Goal: Find specific fact: Find specific fact

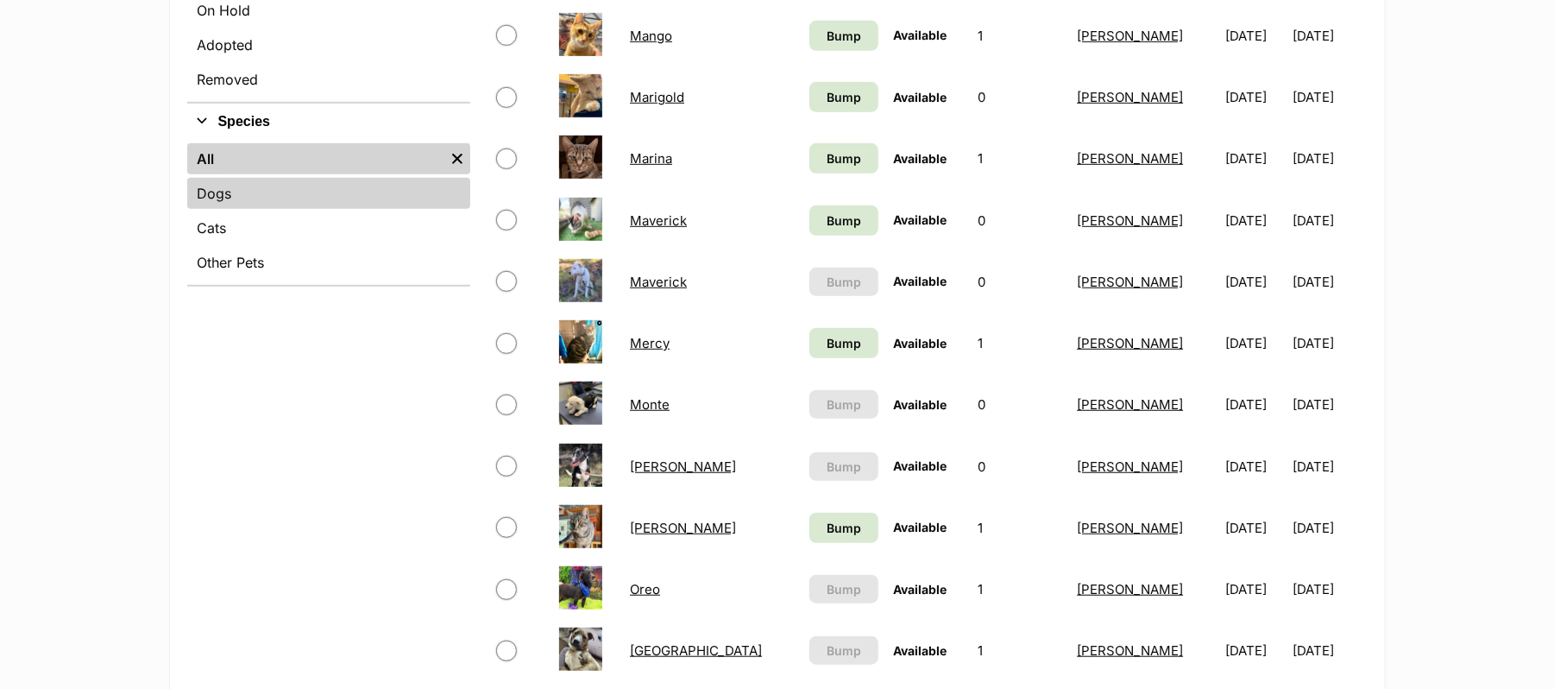
scroll to position [575, 0]
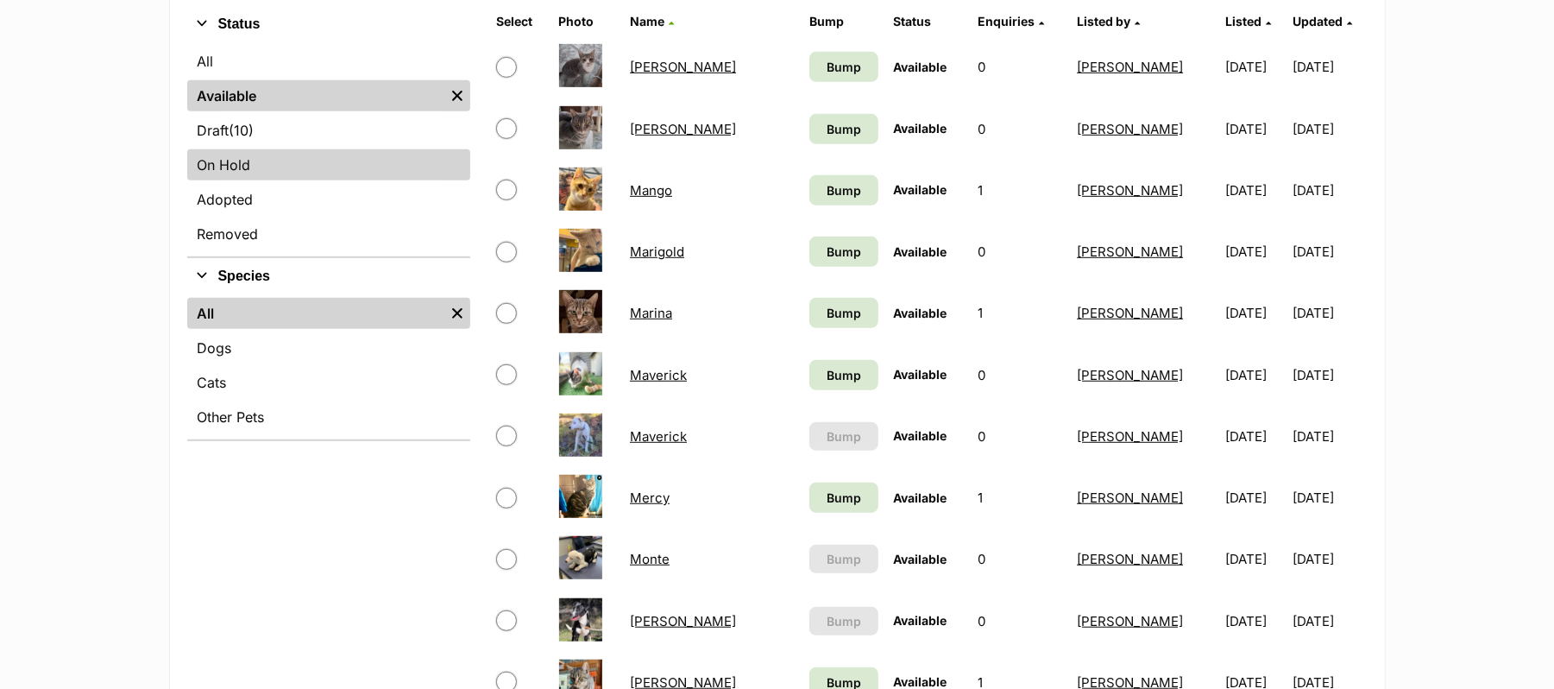
click at [230, 180] on link "On Hold" at bounding box center [328, 164] width 283 height 31
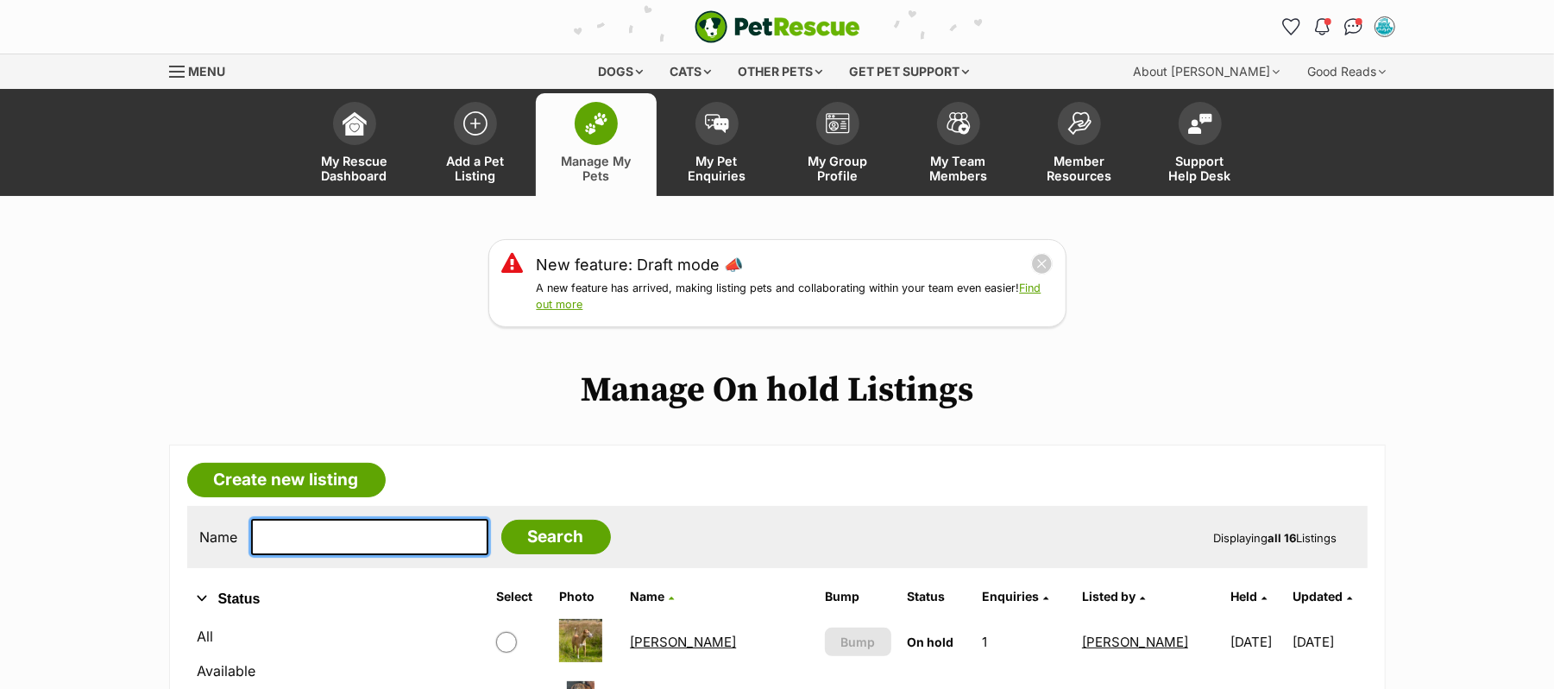
click at [371, 555] on input "text" at bounding box center [369, 537] width 237 height 36
type input "[PERSON_NAME]"
click at [501, 519] on input "Search" at bounding box center [556, 536] width 110 height 35
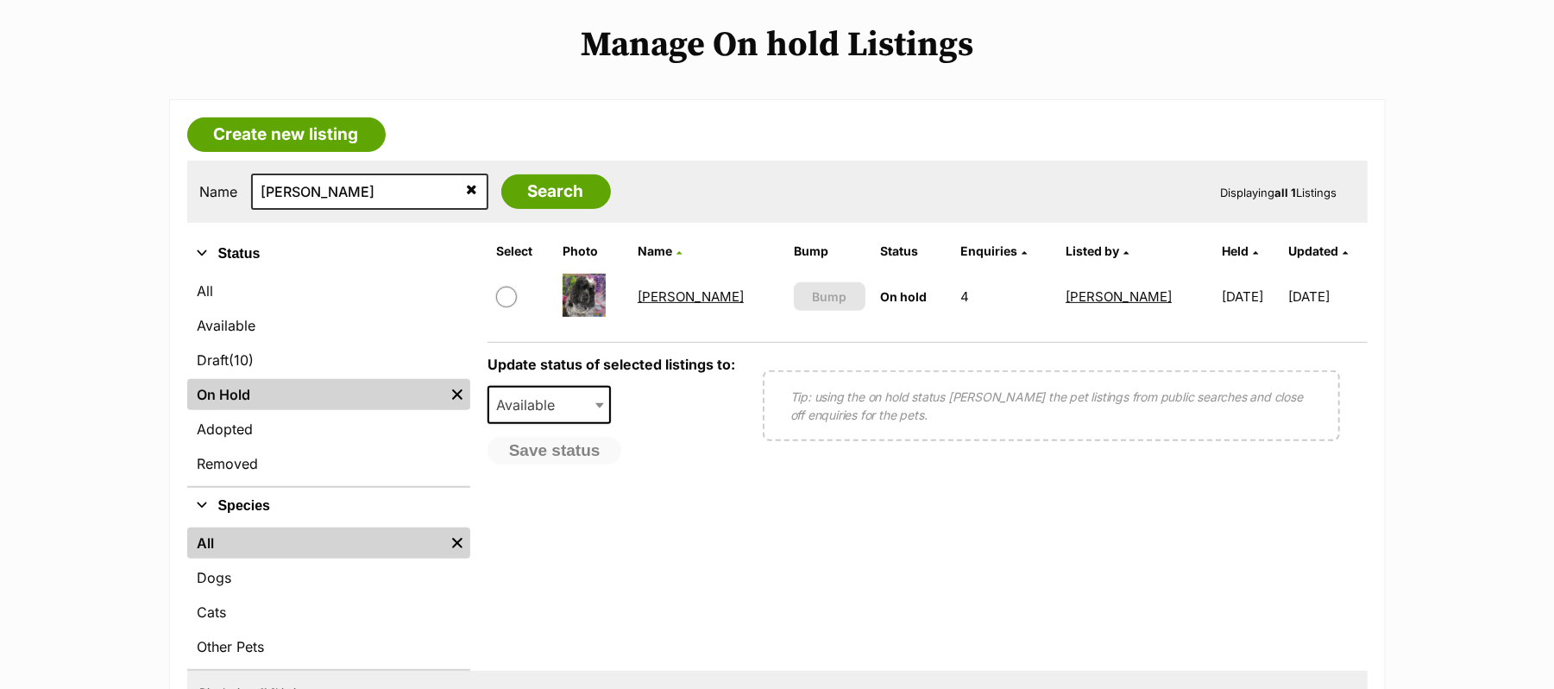
click at [666, 305] on link "[PERSON_NAME]" at bounding box center [691, 296] width 106 height 16
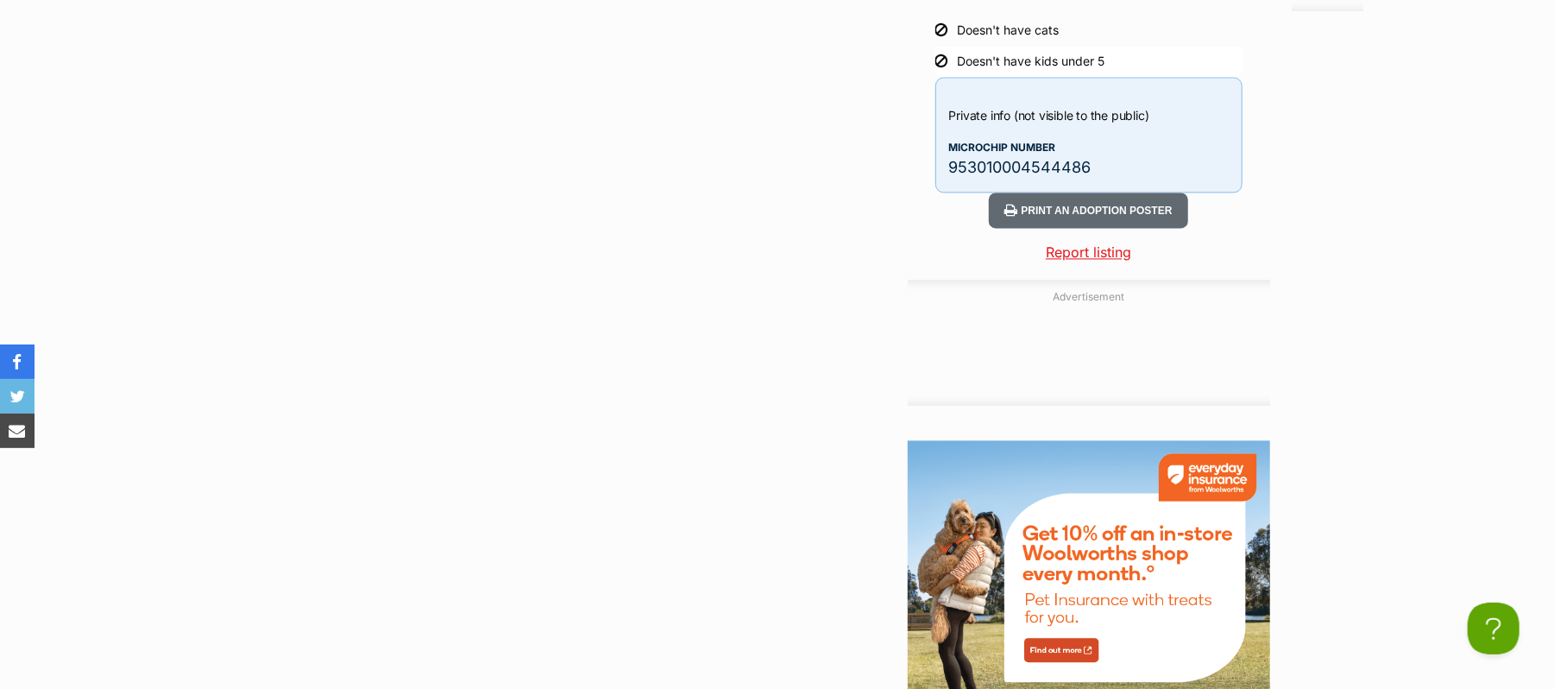
scroll to position [2646, 0]
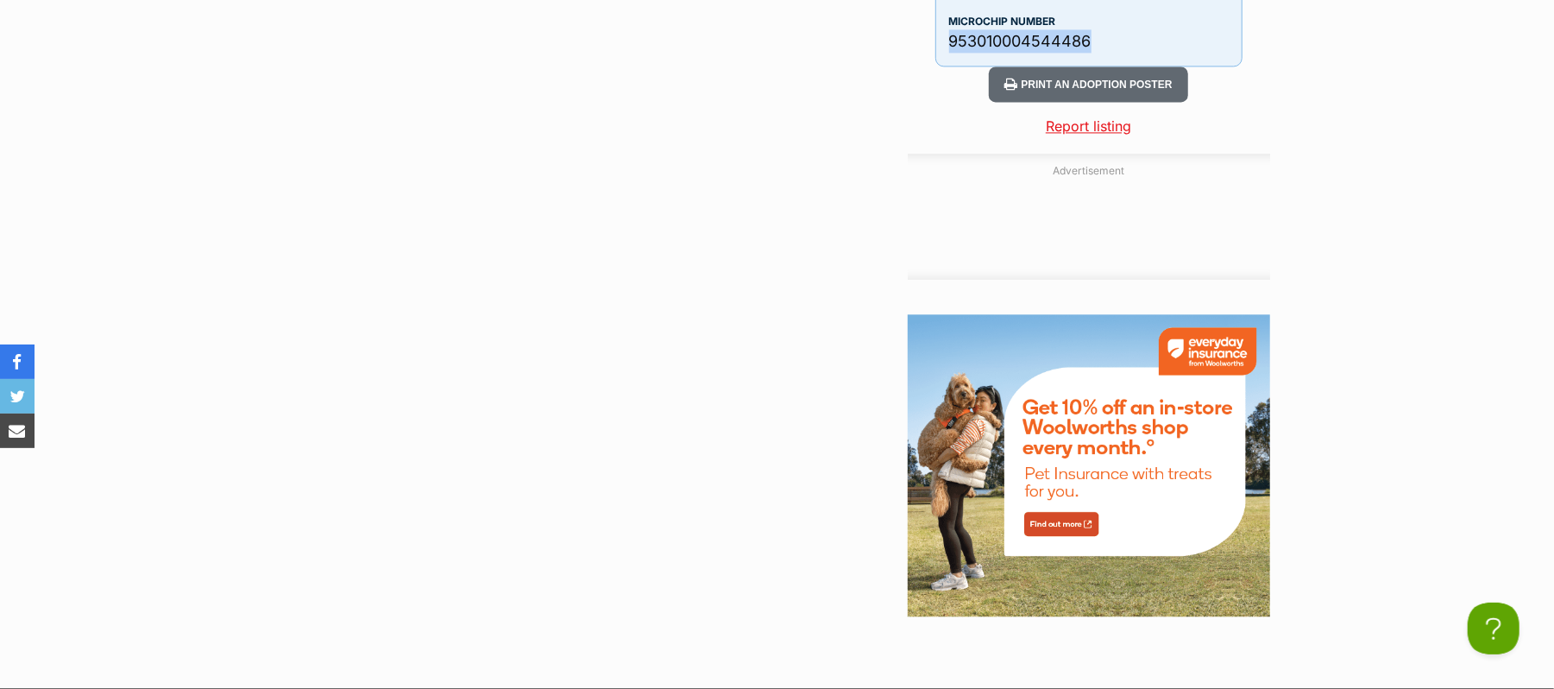
drag, startPoint x: 958, startPoint y: 418, endPoint x: 1161, endPoint y: 431, distance: 204.1
click at [1161, 53] on p "953010004544486" at bounding box center [1089, 40] width 280 height 23
copy p "953010004544486"
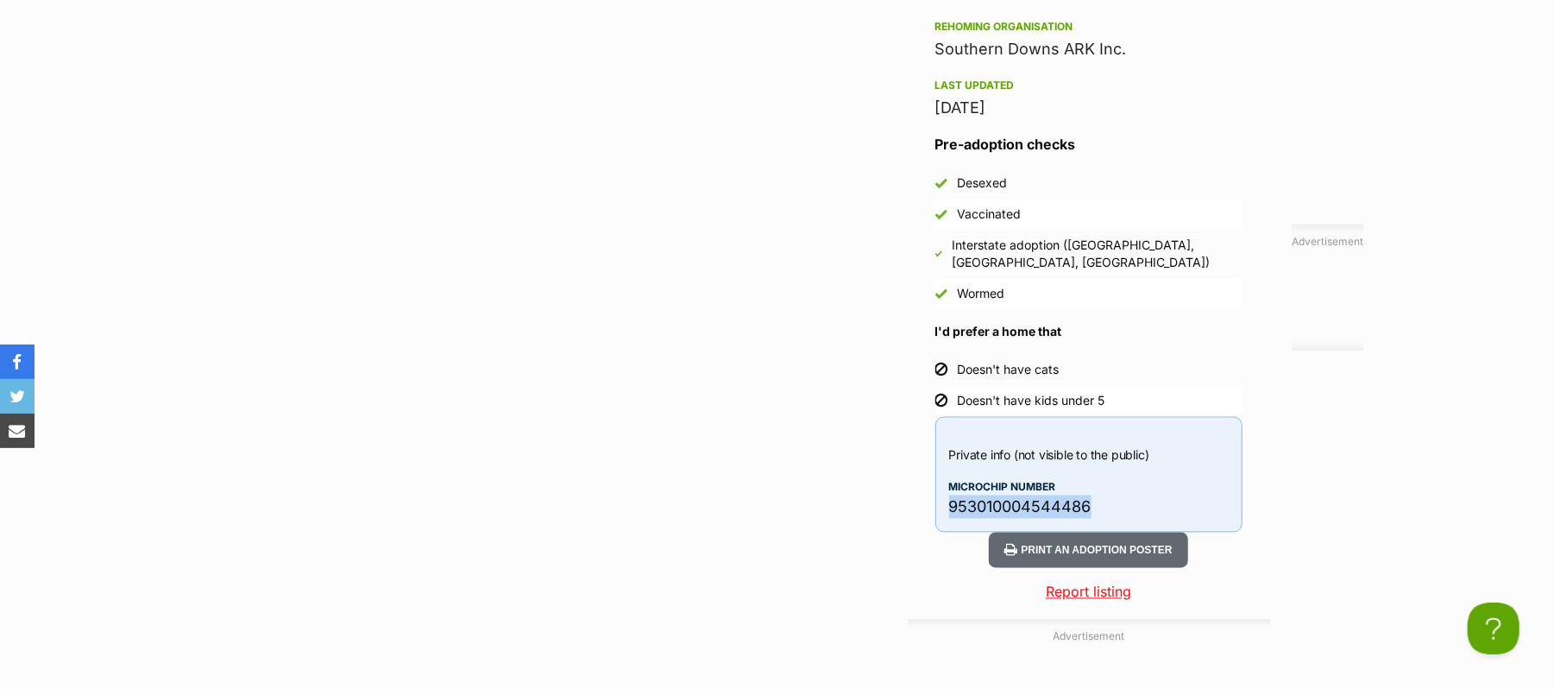
scroll to position [2186, 0]
